Goal: Task Accomplishment & Management: Manage account settings

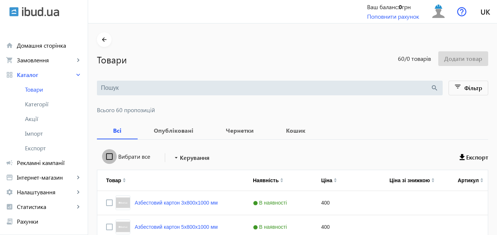
click at [104, 155] on input "Вибрати все" at bounding box center [109, 157] width 15 height 15
checkbox input "true"
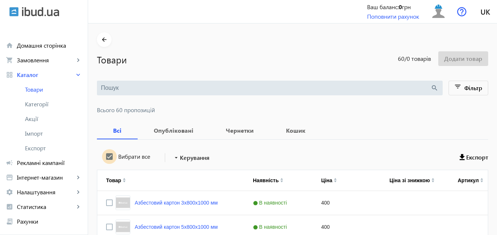
checkbox input "true"
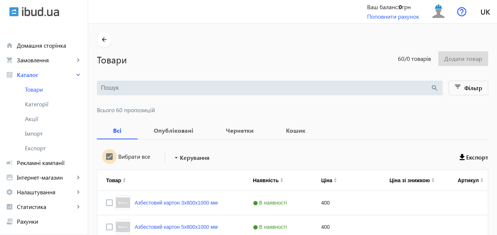
checkbox input "true"
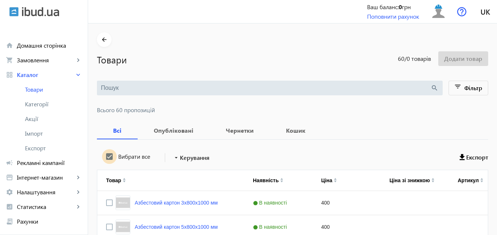
checkbox input "true"
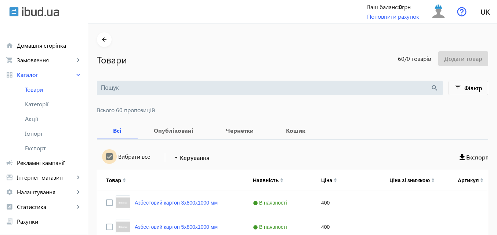
checkbox input "true"
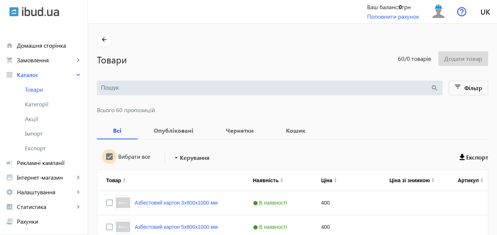
checkbox input "true"
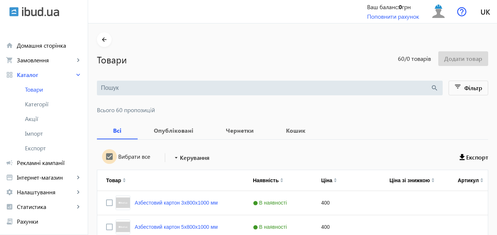
checkbox input "true"
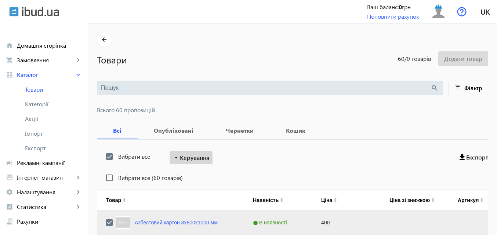
click at [205, 157] on span "Керування" at bounding box center [195, 158] width 30 height 9
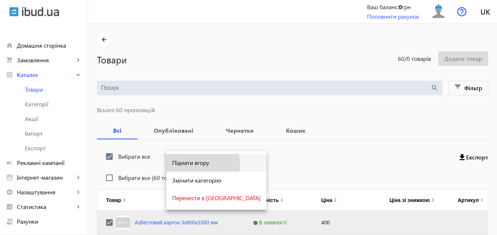
click at [202, 164] on span "Підняти вгору" at bounding box center [216, 163] width 89 height 6
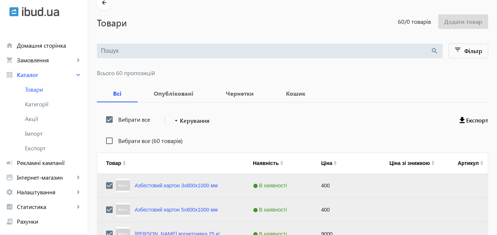
scroll to position [37, 0]
click at [202, 122] on span "Керування" at bounding box center [195, 121] width 30 height 9
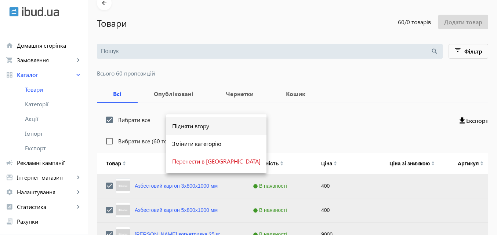
click at [209, 128] on span "Підняти вгору" at bounding box center [216, 126] width 89 height 6
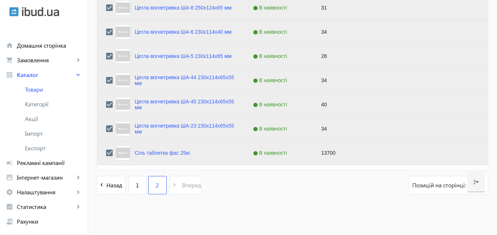
scroll to position [773, 0]
click at [136, 184] on span "1" at bounding box center [137, 185] width 3 height 8
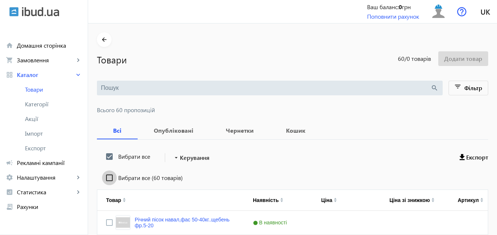
click at [104, 178] on input "Вибрати все (60 товарів)" at bounding box center [109, 178] width 15 height 15
checkbox input "true"
click at [105, 159] on input "Вибрати все" at bounding box center [109, 157] width 15 height 15
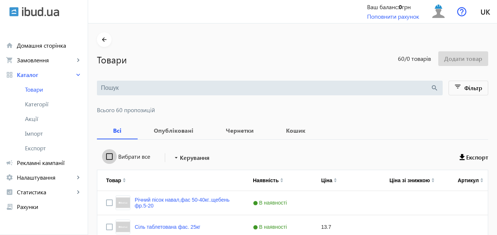
click at [106, 157] on input "Вибрати все" at bounding box center [109, 157] width 15 height 15
checkbox input "true"
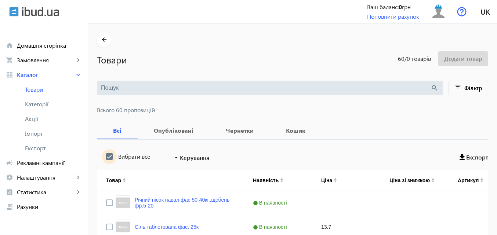
checkbox input "true"
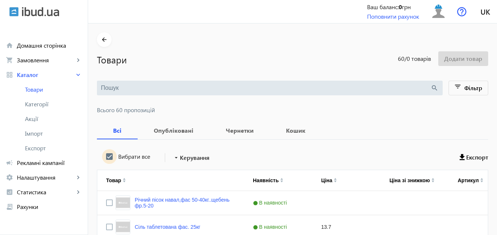
checkbox input "true"
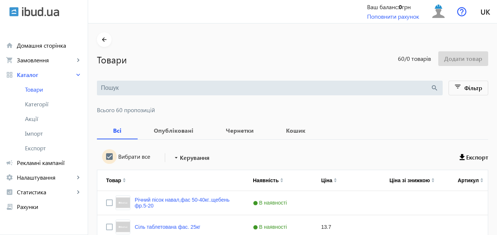
checkbox input "true"
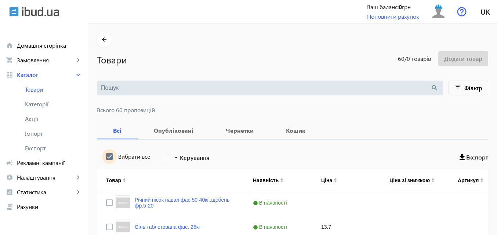
checkbox input "true"
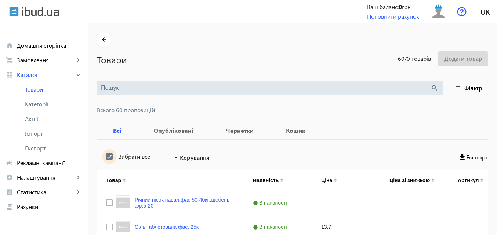
checkbox input "true"
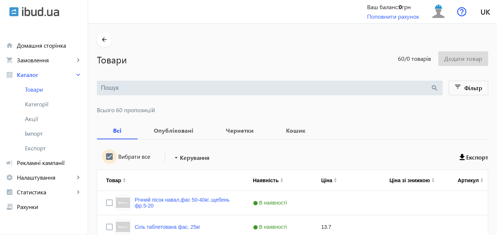
checkbox input "true"
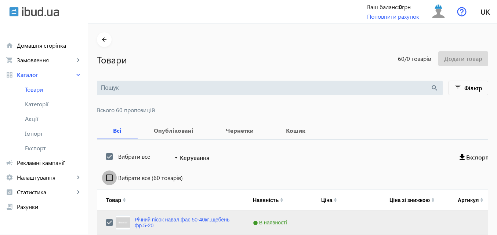
click at [106, 178] on input "Вибрати все (60 товарів)" at bounding box center [109, 178] width 15 height 15
checkbox input "true"
click at [207, 157] on span at bounding box center [191, 158] width 43 height 18
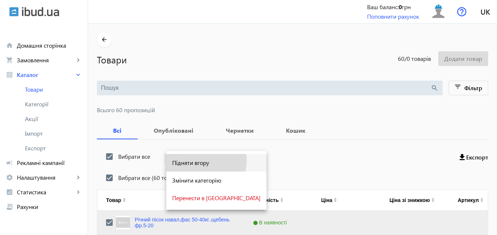
click at [206, 161] on span "Підняти вгору" at bounding box center [216, 163] width 89 height 6
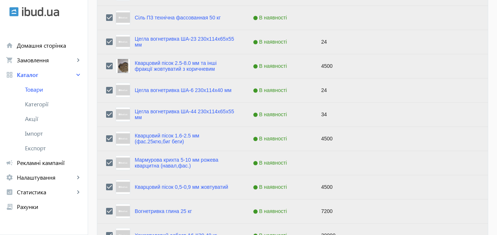
scroll to position [367, 0]
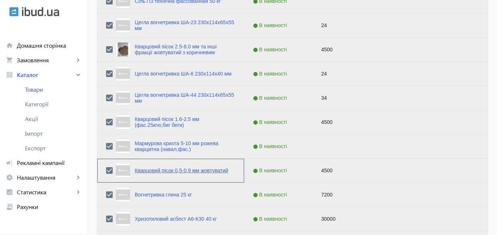
click at [186, 169] on link "Кварцовий пісок 0,5-0,9 мм жовтуватий" at bounding box center [182, 171] width 94 height 6
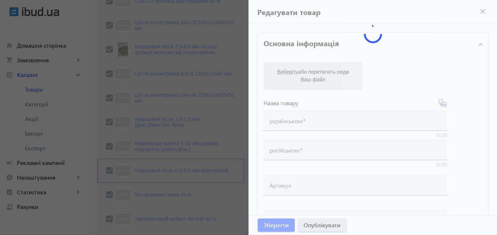
type input "Кварцовий пісок 0,5-0,9 мм жовтуватий"
type input "Кварцевый песок 0,5-0,9 мм желтоватый"
type input "4500"
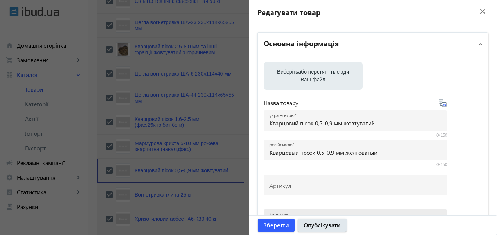
scroll to position [73, 0]
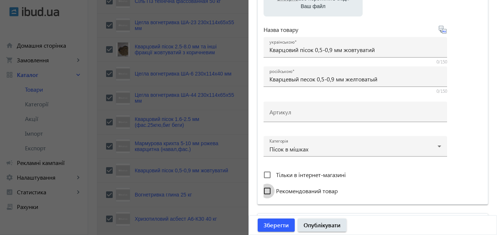
click at [266, 191] on input "Рекомендований товар" at bounding box center [267, 191] width 15 height 15
checkbox input "true"
click at [264, 177] on input "Тільки в інтернет-магазині" at bounding box center [267, 175] width 15 height 15
click at [266, 174] on input "Тільки в інтернет-магазині" at bounding box center [267, 175] width 15 height 15
checkbox input "false"
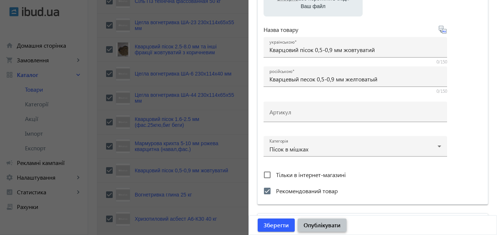
click at [326, 224] on span "Опублікувати" at bounding box center [322, 226] width 37 height 8
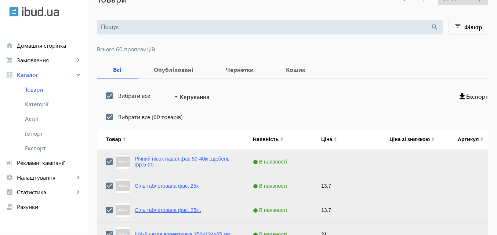
scroll to position [110, 0]
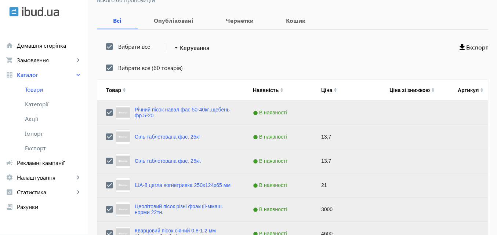
click at [195, 108] on link "Річний пісок навал,фас 50-40кг..щебень фр.5-20" at bounding box center [185, 113] width 101 height 12
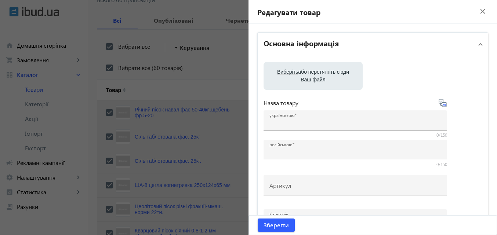
type input "Річний пісок навал,фас 50-40кг..щебень фр.5-20"
type input "Речной песок,щебень"
click at [320, 226] on div "Зберегти" at bounding box center [373, 225] width 248 height 19
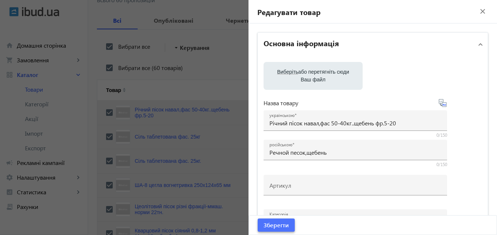
click at [277, 226] on span "Зберегти" at bounding box center [276, 226] width 25 height 8
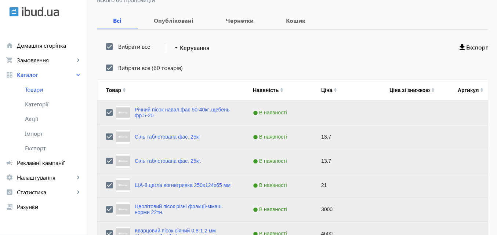
click at [156, 133] on div "Сіль таблетована фас. 25кг" at bounding box center [158, 137] width 85 height 15
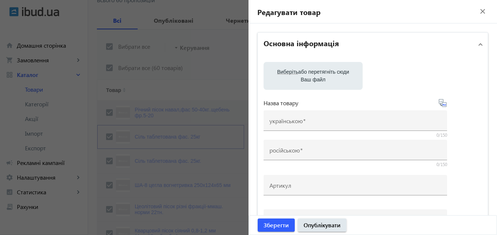
type input "Сіль таблетована фас. 25кг"
type input "Соль таблетированная фасованная 25кг"
checkbox input "true"
type input "13.7"
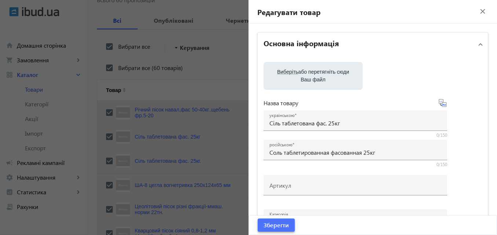
click at [278, 226] on span "Зберегти" at bounding box center [276, 226] width 25 height 8
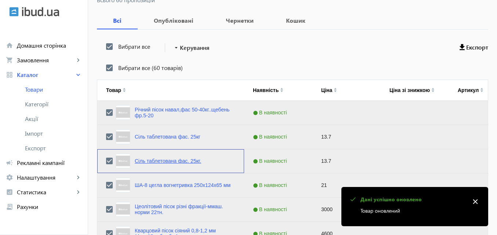
click at [164, 164] on link "Сіль таблетована фас. 25кг." at bounding box center [168, 161] width 66 height 6
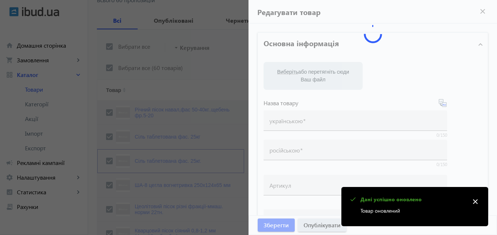
type input "Сіль таблетована фас. 25кг."
type input "Соль таблетированная 25кг. фас."
type input "13.7"
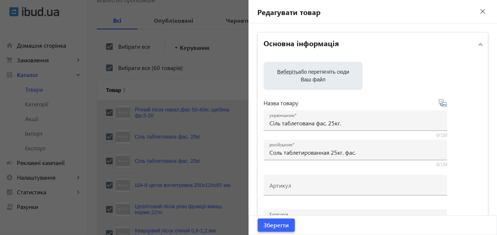
click at [276, 224] on span "Зберегти" at bounding box center [276, 226] width 25 height 8
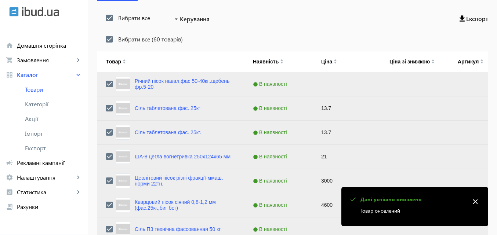
scroll to position [184, 0]
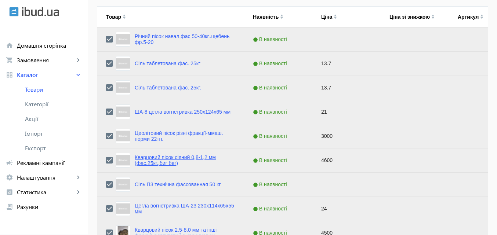
click at [194, 158] on link "Кварцовий пісок сіяний 0,8-1,2 мм (фас.25кг.,биг бег)" at bounding box center [185, 161] width 101 height 12
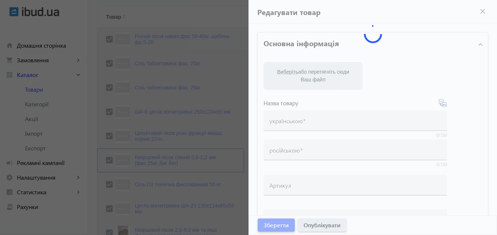
type input "Кварцовий пісок сіяний 0,8-1,2 мм (фас.25кг.,биг бег)"
type input "Кварцевый песок сеяный 0,8-1,2 мм (фас. 25кг.,біг бег)"
type input "4600"
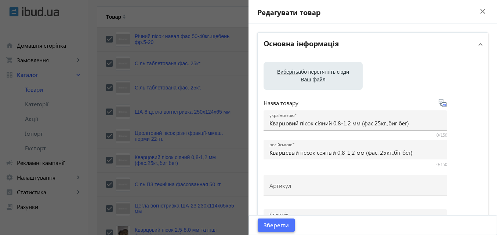
click at [278, 225] on span "Зберегти" at bounding box center [276, 226] width 25 height 8
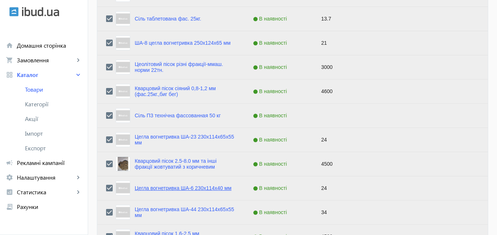
scroll to position [257, 0]
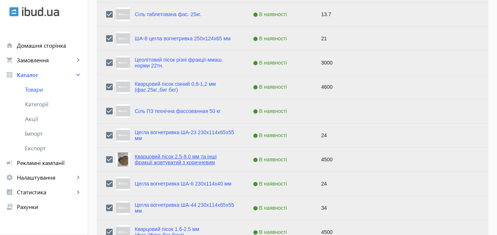
click at [186, 158] on link "Кварцовий пісок 2.5-8.0 мм та інші фракції жовтуватий з коричневим" at bounding box center [185, 160] width 101 height 12
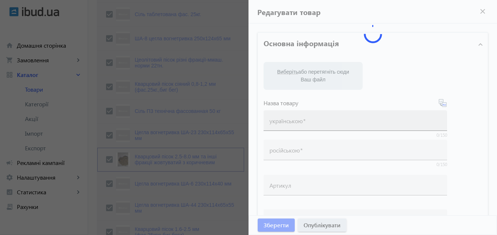
type input "Кварцовий пісок 2.5-8.0 мм та інші фракції жовтуватий з коричневим"
type input "Кварцевый песок 2.5-8.0 мм и др. фракции желтоватий с коричневым"
type input "4500"
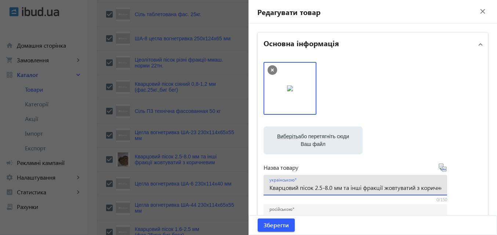
click at [321, 187] on input "Кварцовий пісок 2.5-8.0 мм та інші фракції жовтуватий з коричневим" at bounding box center [356, 188] width 172 height 8
click at [327, 187] on input "Кварцовий пісок 2.0-8.0 мм та інші фракції жовтуватий з коричневим" at bounding box center [356, 188] width 172 height 8
click at [313, 187] on input "Кварцовий пісок 2.0-6.0 мм та інші фракції жовтуватий з коричневим" at bounding box center [356, 188] width 172 height 8
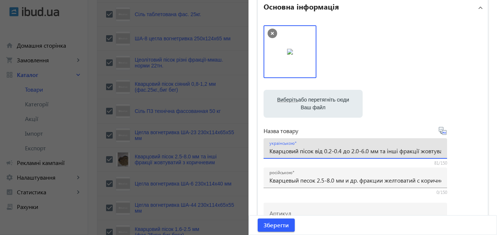
click at [443, 148] on div "українською Кварцовий пісок від 0.2-0.4 до 2.0-6.0 мм та інші фракції жовтувати…" at bounding box center [356, 149] width 184 height 21
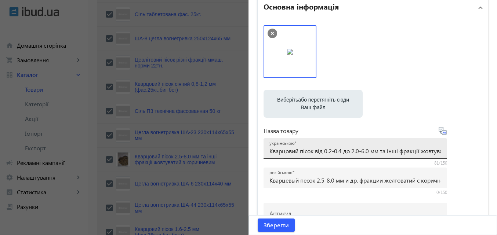
click at [440, 152] on div "українською Кварцовий пісок від 0.2-0.4 до 2.0-6.0 мм та інші фракції жовтувати…" at bounding box center [356, 149] width 184 height 21
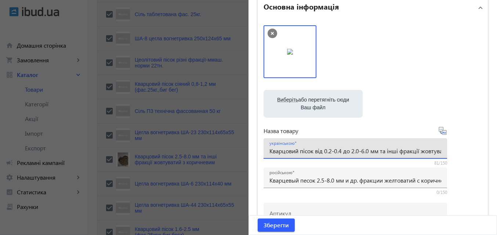
click at [422, 152] on input "Кварцовий пісок від 0.2-0.4 до 2.0-6.0 мм та інші фракції жовтуватий з коричнев…" at bounding box center [356, 151] width 172 height 8
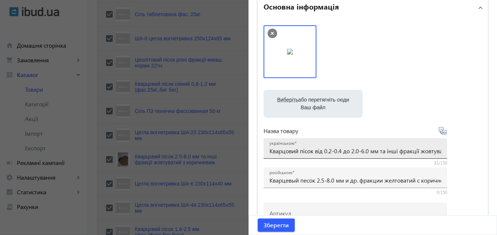
click at [440, 149] on div "українською Кварцовий пісок від 0.2-0.4 до 2.0-6.0 мм та інші фракції жовтувати…" at bounding box center [356, 149] width 184 height 21
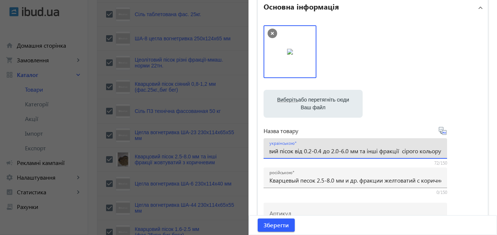
scroll to position [0, 24]
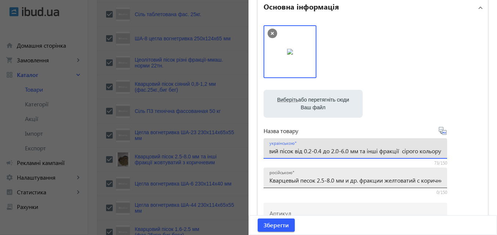
type input "Кварцовий пісок від 0.2-0.4 до 2.0-6.0 мм та інші фракції сірого кольору"
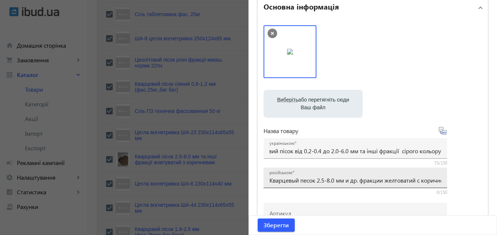
click at [435, 175] on div "російською Кварцевый песок 2.5-8.0 мм и др. фракции желтоватий с коричневым" at bounding box center [356, 178] width 172 height 21
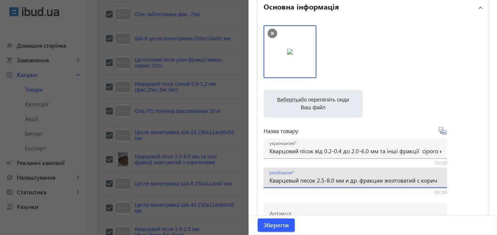
scroll to position [0, 0]
type input "[PERSON_NAME]"
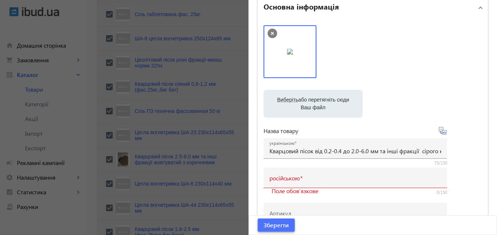
click at [280, 224] on span "Зберегти" at bounding box center [276, 226] width 25 height 8
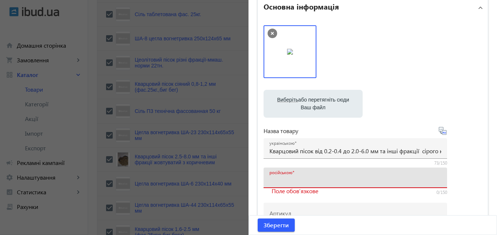
click at [307, 179] on input "російською" at bounding box center [356, 181] width 172 height 8
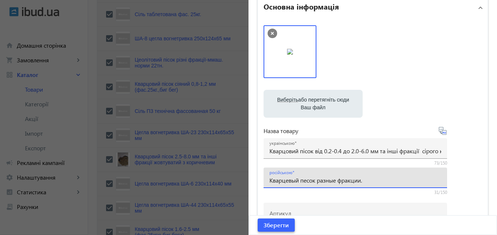
type input "Кварцевый песок разные фракции."
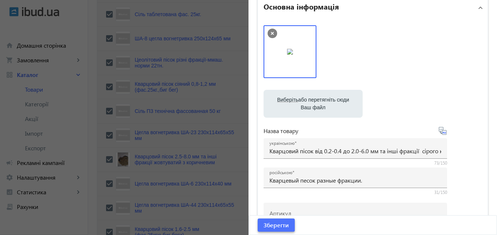
click at [284, 229] on span "Зберегти" at bounding box center [276, 226] width 25 height 8
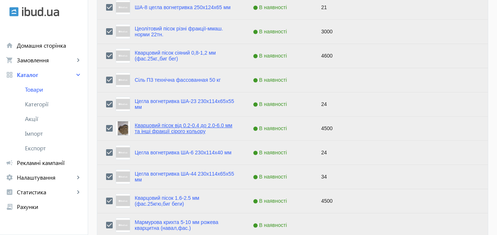
scroll to position [294, 0]
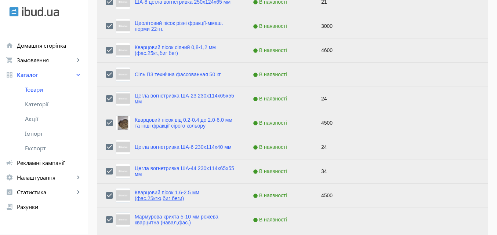
click at [163, 191] on link "Кварцовий пісок 1.6-2.5 мм (фас.25кгю,биг беги)" at bounding box center [185, 196] width 101 height 12
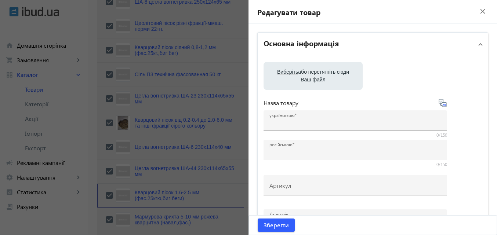
type input "Кварцовий пісок 1.6-2.5 мм (фас.25кгю,биг беги)"
type input "Кварцевый песок 1.6-2.5 мм (фасю 25кг.,біг беги)"
type input "4500"
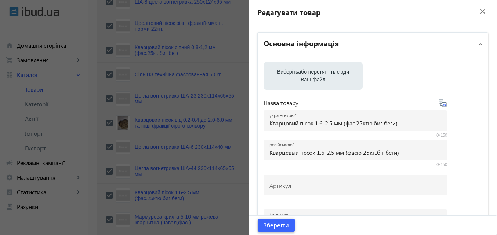
click at [276, 226] on span "Зберегти" at bounding box center [276, 226] width 25 height 8
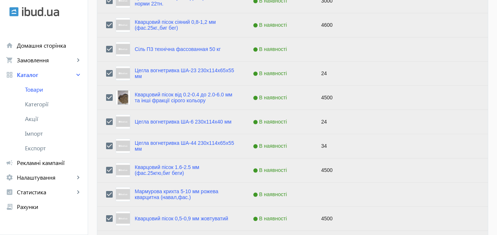
scroll to position [367, 0]
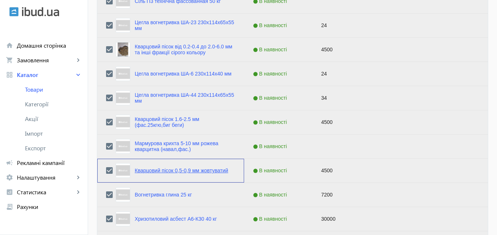
click at [158, 172] on link "Кварцовий пісок 0,5-0,9 мм жовтуватий" at bounding box center [182, 171] width 94 height 6
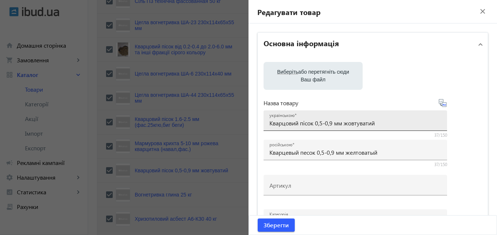
click at [321, 121] on input "Кварцовий пісок 0,5-0,9 мм жовтуватий" at bounding box center [356, 123] width 172 height 8
click at [331, 122] on input "Кварцовий пісок 0,4-0,9 мм жовтуватий" at bounding box center [356, 123] width 172 height 8
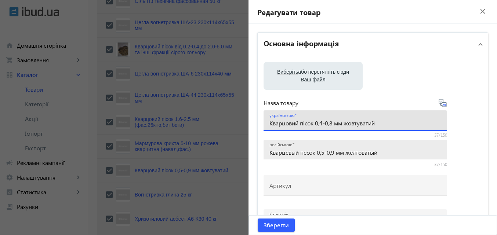
type input "Кварцовий пісок 0,4-0,8 мм жовтуватий"
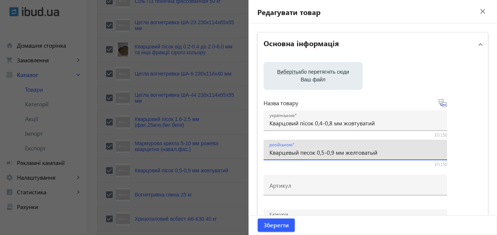
click at [324, 152] on input "Кварцевый песок 0,5-0,9 мм желтоватый" at bounding box center [356, 153] width 172 height 8
click at [334, 152] on input "Кварцевый песок 0,4-0,9 мм желтоватый" at bounding box center [356, 153] width 172 height 8
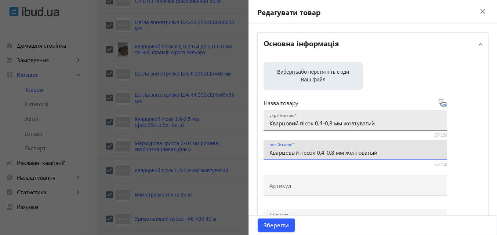
type input "Кварцевый песок 0,4-0,8 мм желтоватый"
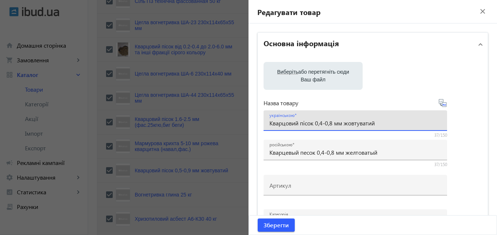
click at [380, 124] on input "Кварцовий пісок 0,4-0,8 мм жовтуватий" at bounding box center [356, 123] width 172 height 8
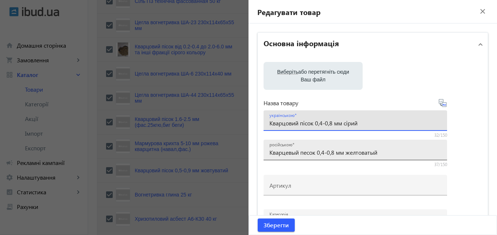
type input "Кварцовий пісок 0,4-0,8 мм сірий"
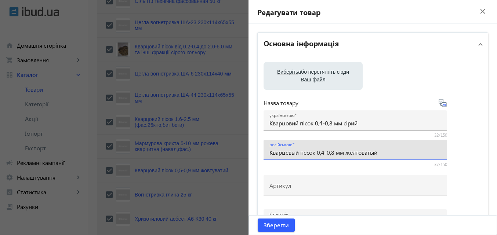
click at [380, 154] on input "Кварцевый песок 0,4-0,8 мм желтоватый" at bounding box center [356, 153] width 172 height 8
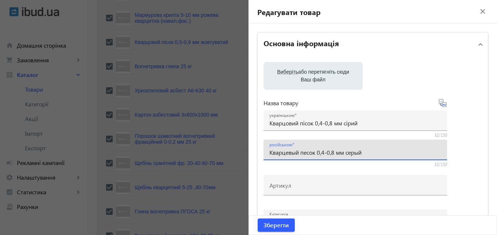
scroll to position [534, 0]
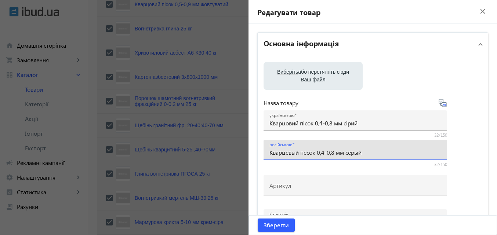
type input "Кварцевый песок 0,4-0,8 мм серый"
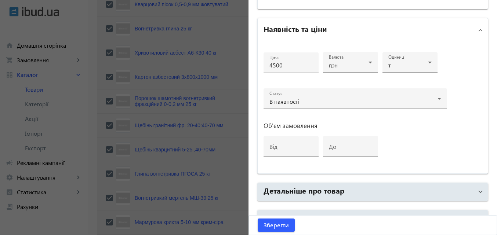
scroll to position [266, 0]
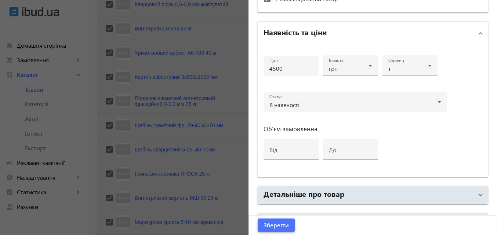
click at [270, 222] on span "Зберегти" at bounding box center [276, 226] width 25 height 8
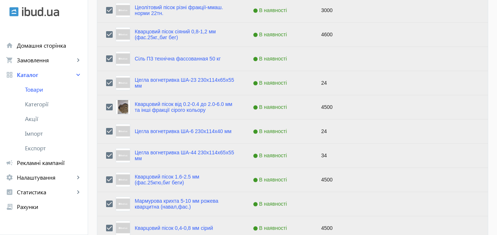
scroll to position [331, 0]
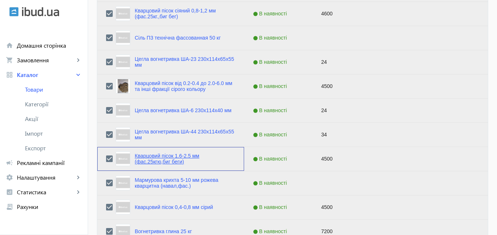
click at [185, 155] on link "Кварцовий пісок 1.6-2.5 мм (фас.25кгю,биг беги)" at bounding box center [185, 159] width 101 height 12
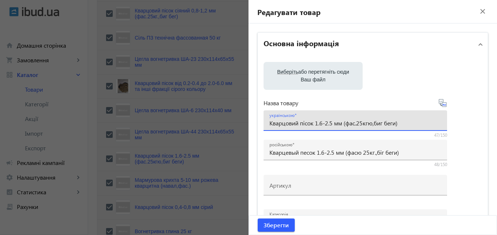
click at [372, 123] on input "Кварцовий пісок 1.6-2.5 мм (фас.25кгю,биг беги)" at bounding box center [356, 123] width 172 height 8
click at [376, 123] on input "Кварцовий пісок 1.6-2.5 мм (фас.25кг.,биг беги)" at bounding box center [356, 123] width 172 height 8
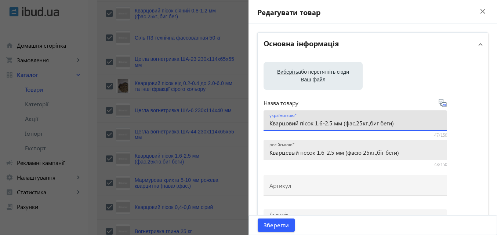
type input "Кварцовий пісок 1.6-2.5 мм (фас.25кг.,биг беги)"
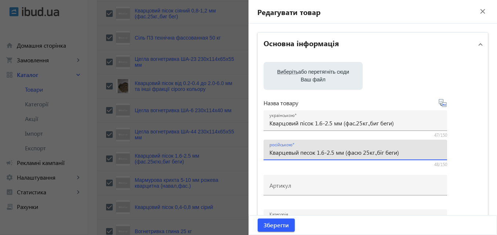
click at [382, 152] on input "Кварцевый песок 1.6-2.5 мм (фасю 25кг.,біг беги)" at bounding box center [356, 153] width 172 height 8
click at [362, 152] on input "Кварцевый песок 1.6-2.5 мм (фасю 25кг.,биг беги)" at bounding box center [356, 153] width 172 height 8
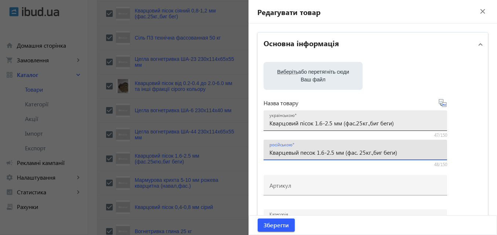
type input "Кварцевый песок 1.6-2.5 мм (фас. 25кг.,биг беги)"
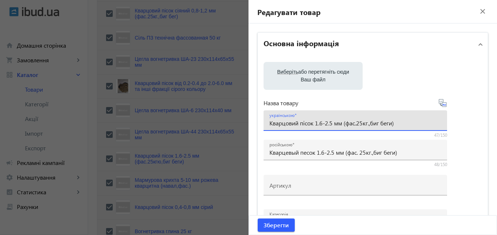
click at [376, 123] on input "Кварцовий пісок 1.6-2.5 мм (фас.25кг.,биг беги)" at bounding box center [356, 123] width 172 height 8
type input "Кварцовий пісок 1.6-2.5 мм (фас.25кг.,біг беги)"
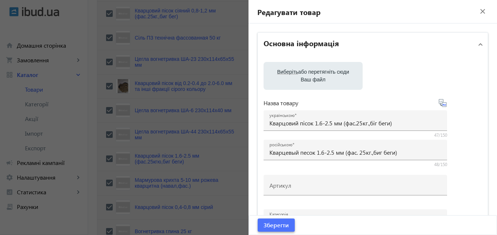
click at [283, 226] on span "Зберегти" at bounding box center [276, 226] width 25 height 8
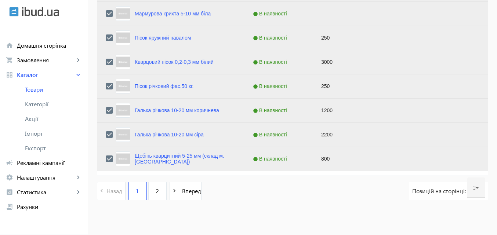
scroll to position [773, 0]
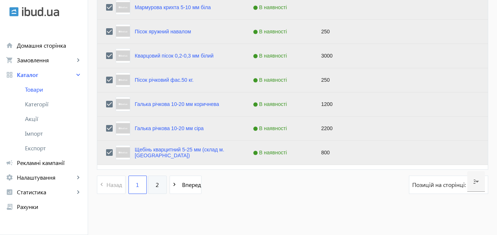
click at [156, 186] on span "2" at bounding box center [157, 185] width 3 height 8
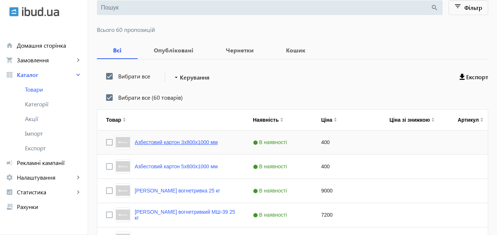
scroll to position [73, 0]
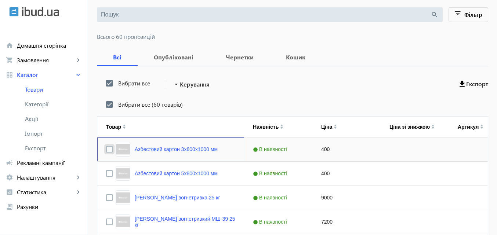
click at [106, 150] on input "Press Space to toggle row selection (unchecked)" at bounding box center [109, 149] width 7 height 7
checkbox input "true"
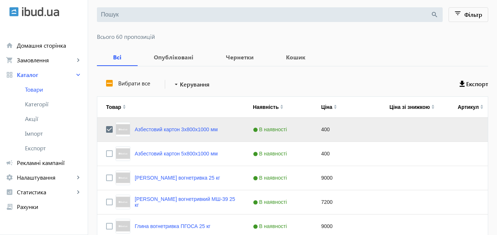
click at [139, 84] on label "Вибрати все" at bounding box center [133, 83] width 33 height 6
click at [117, 84] on input "Вибрати все" at bounding box center [109, 83] width 15 height 15
checkbox input "true"
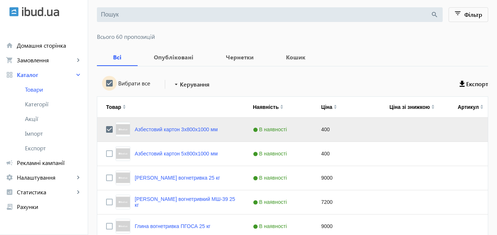
checkbox input "true"
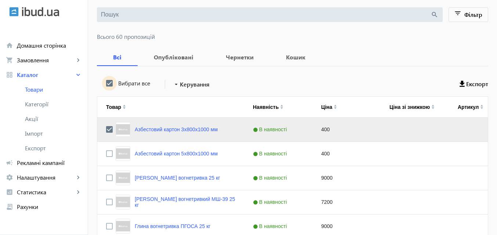
checkbox input "true"
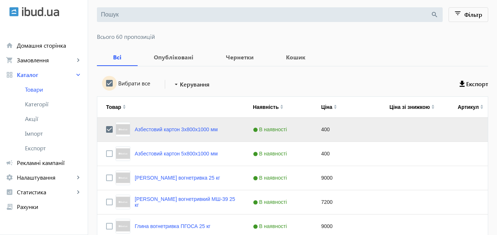
checkbox input "true"
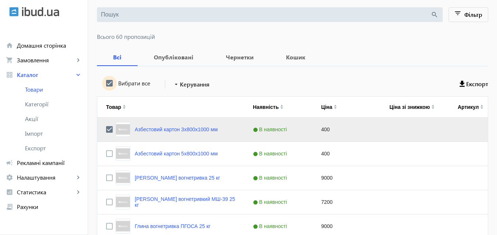
checkbox input "true"
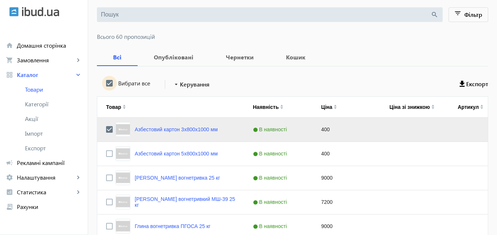
checkbox input "true"
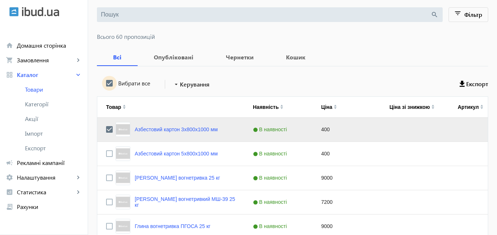
checkbox input "true"
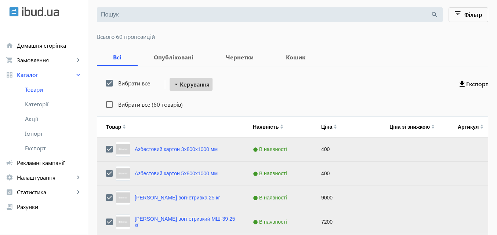
click at [205, 84] on span "Керування" at bounding box center [195, 84] width 30 height 9
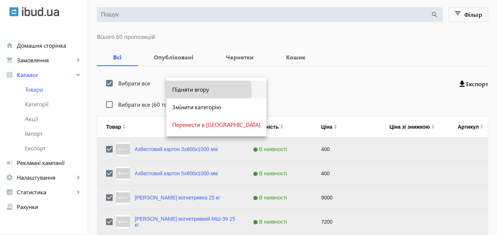
click at [208, 92] on span "Підняти вгору" at bounding box center [216, 90] width 89 height 6
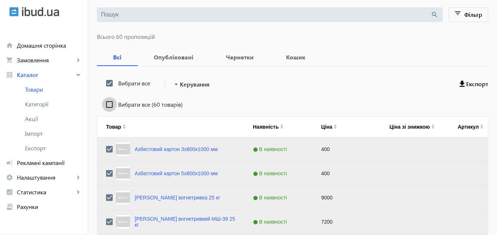
click at [107, 105] on input "Вибрати все (60 товарів)" at bounding box center [109, 104] width 15 height 15
checkbox input "true"
click at [195, 85] on span "Керування" at bounding box center [195, 84] width 30 height 9
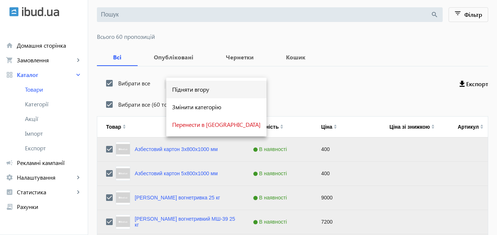
click at [205, 90] on span "Підняти вгору" at bounding box center [216, 90] width 89 height 6
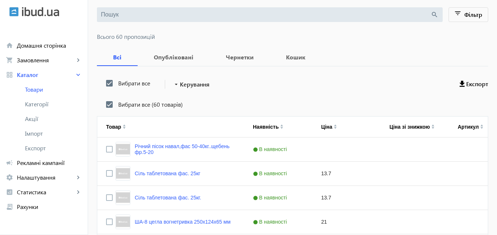
scroll to position [773, 0]
